Goal: Task Accomplishment & Management: Manage account settings

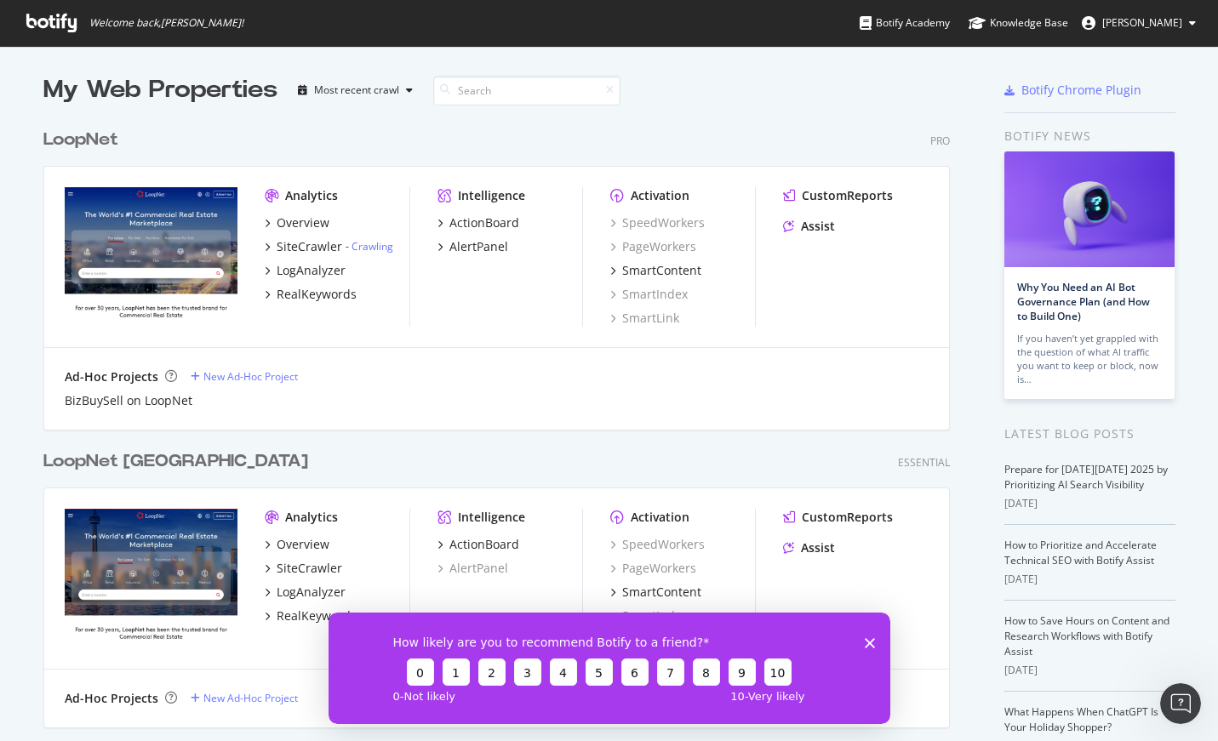
click at [1194, 21] on icon at bounding box center [1192, 23] width 7 height 10
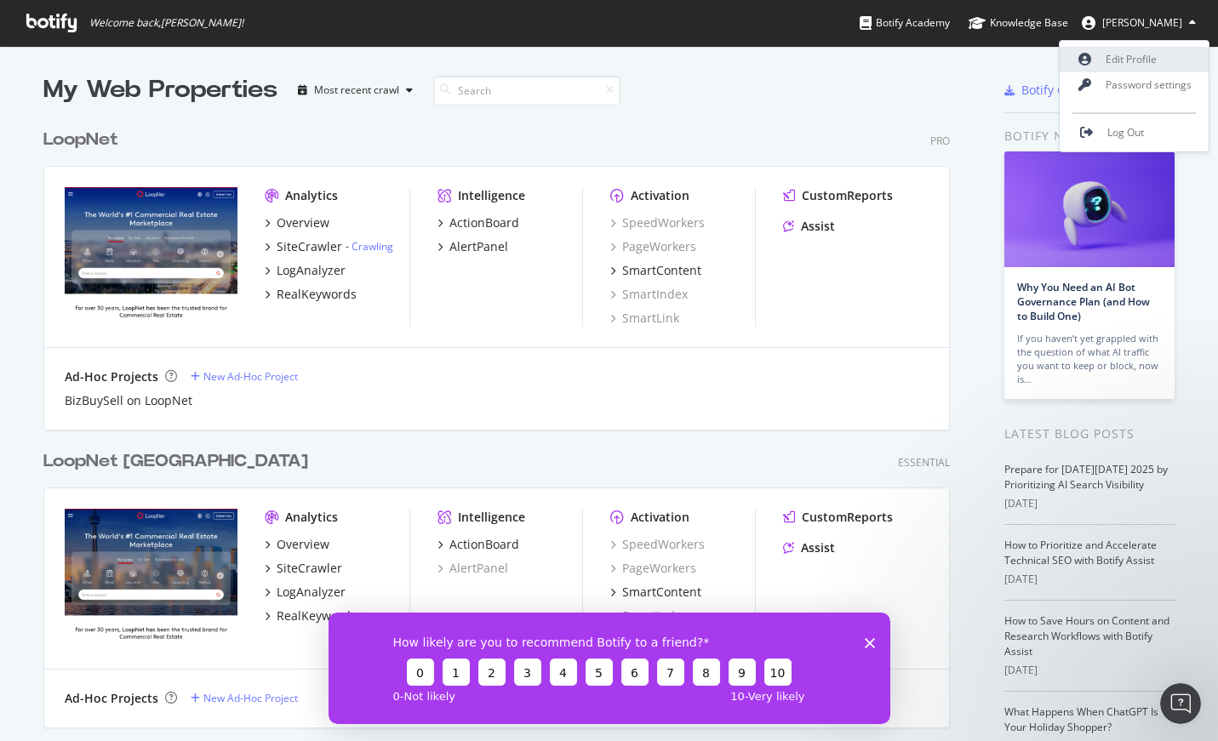
click at [1145, 57] on link "Edit Profile" at bounding box center [1133, 60] width 149 height 26
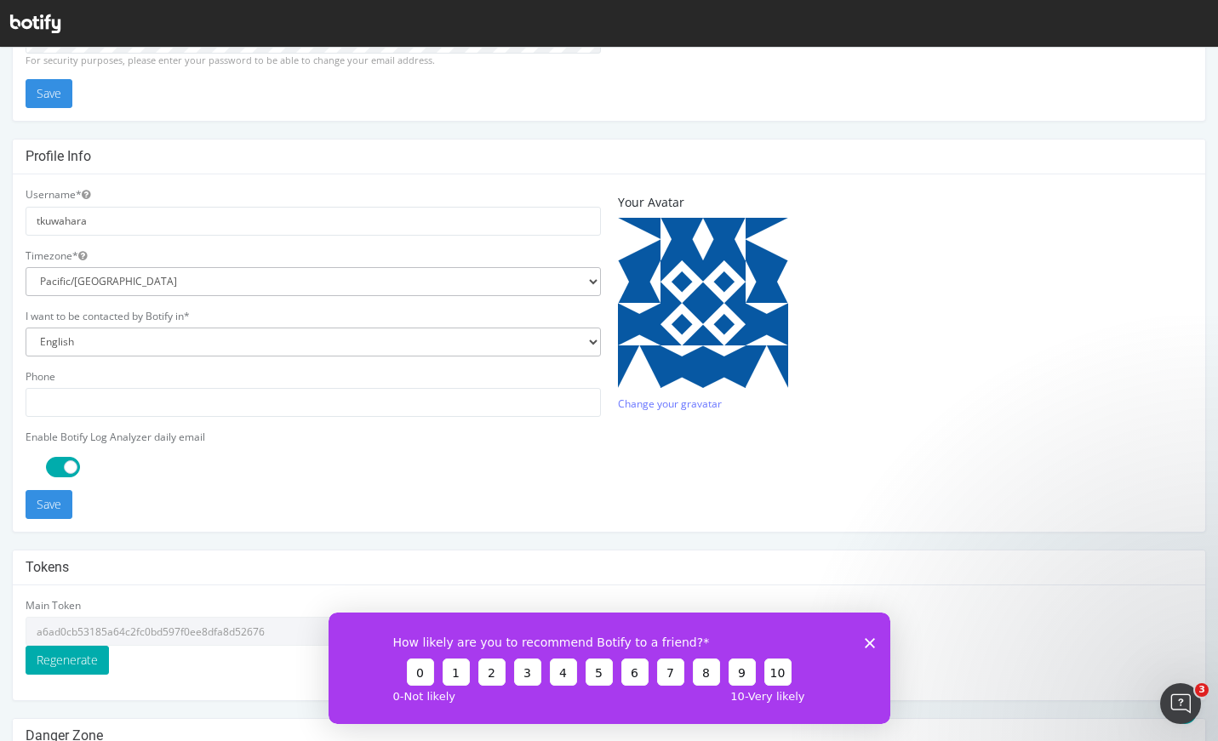
scroll to position [296, 0]
